Goal: Transaction & Acquisition: Subscribe to service/newsletter

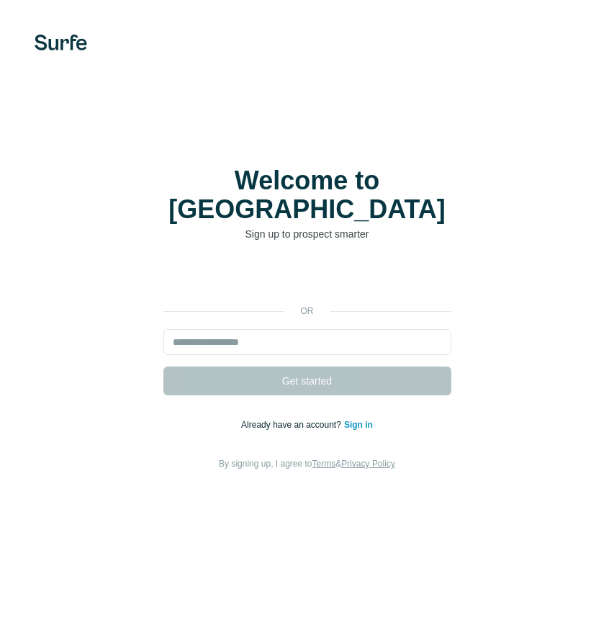
click at [211, 124] on div "Welcome to Surfe Sign up to prospect smarter or Get started Already have an acc…" at bounding box center [307, 319] width 614 height 638
click at [263, 329] on input "email" at bounding box center [307, 342] width 288 height 26
click at [222, 155] on div "Welcome to Surfe Sign up to prospect smarter or Get started Already have an acc…" at bounding box center [307, 319] width 614 height 638
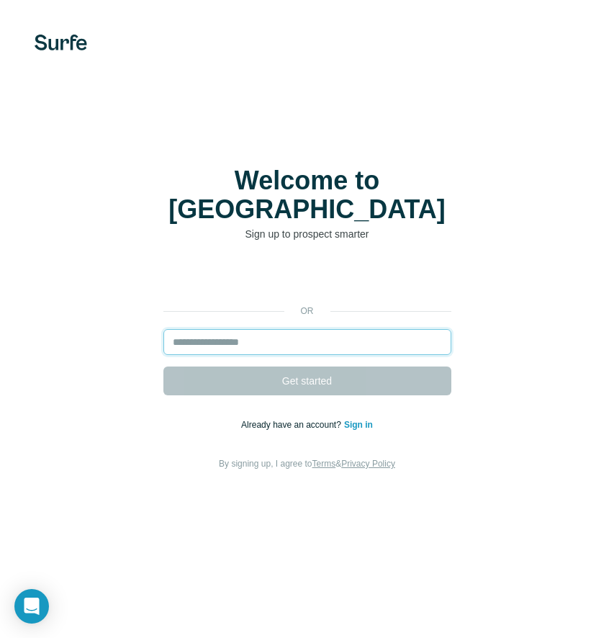
click at [178, 332] on input "email" at bounding box center [307, 342] width 288 height 26
type input "**********"
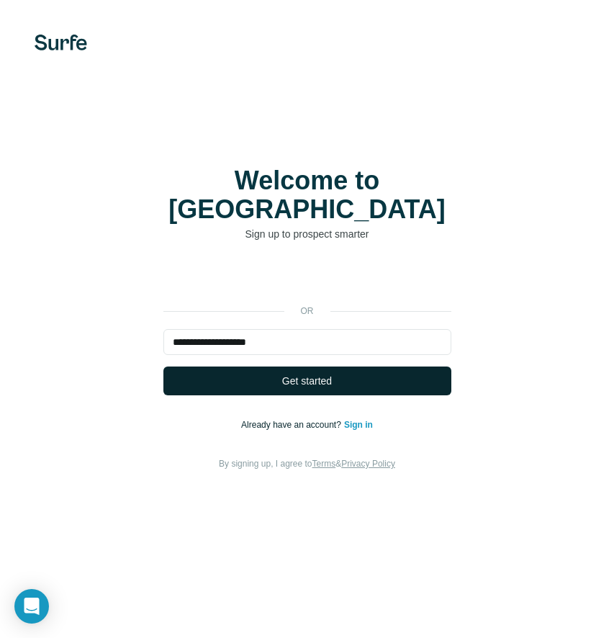
click at [344, 367] on button "Get started" at bounding box center [307, 381] width 288 height 29
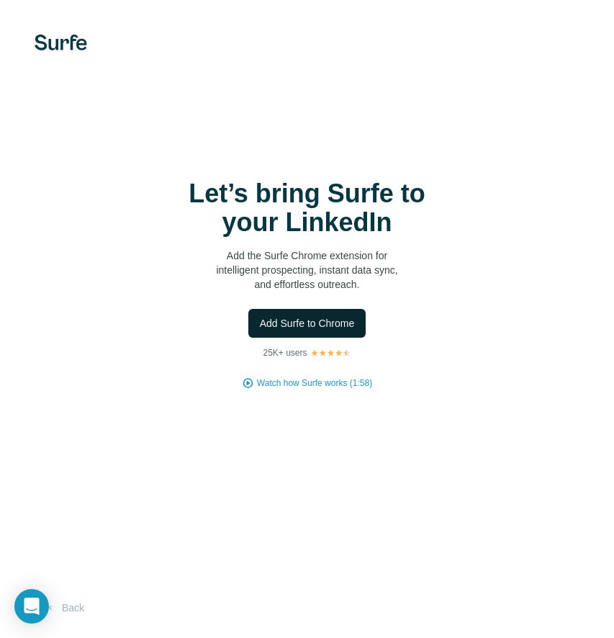
click at [283, 328] on span "Add Surfe to Chrome" at bounding box center [307, 323] width 95 height 14
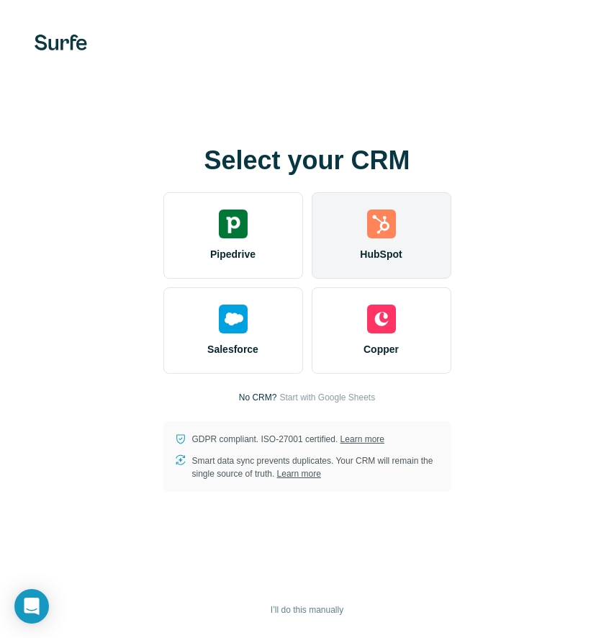
click at [379, 238] on div "HubSpot" at bounding box center [382, 235] width 140 height 86
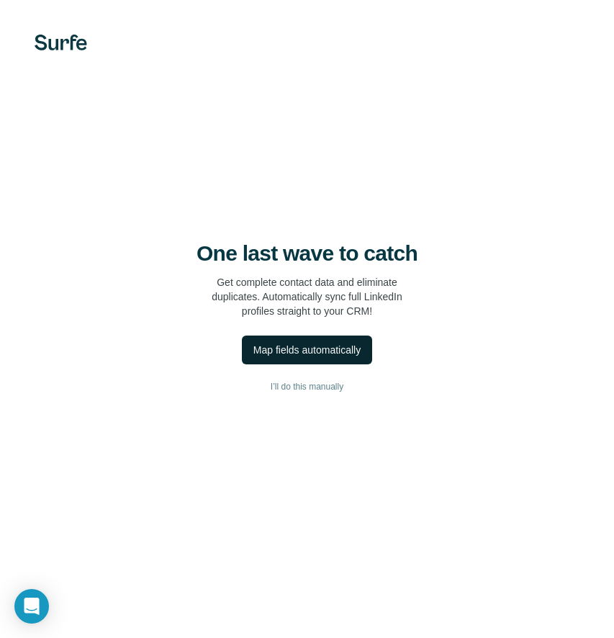
click at [307, 349] on div "Map fields automatically" at bounding box center [306, 350] width 107 height 14
